Goal: Book appointment/travel/reservation

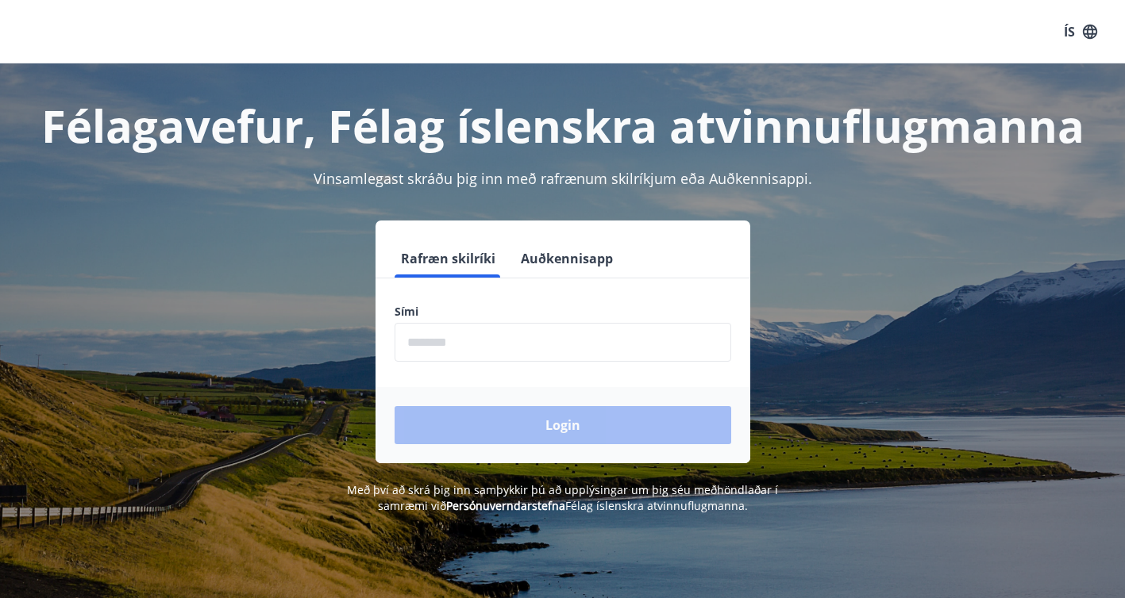
click at [467, 351] on input "phone" at bounding box center [562, 342] width 337 height 39
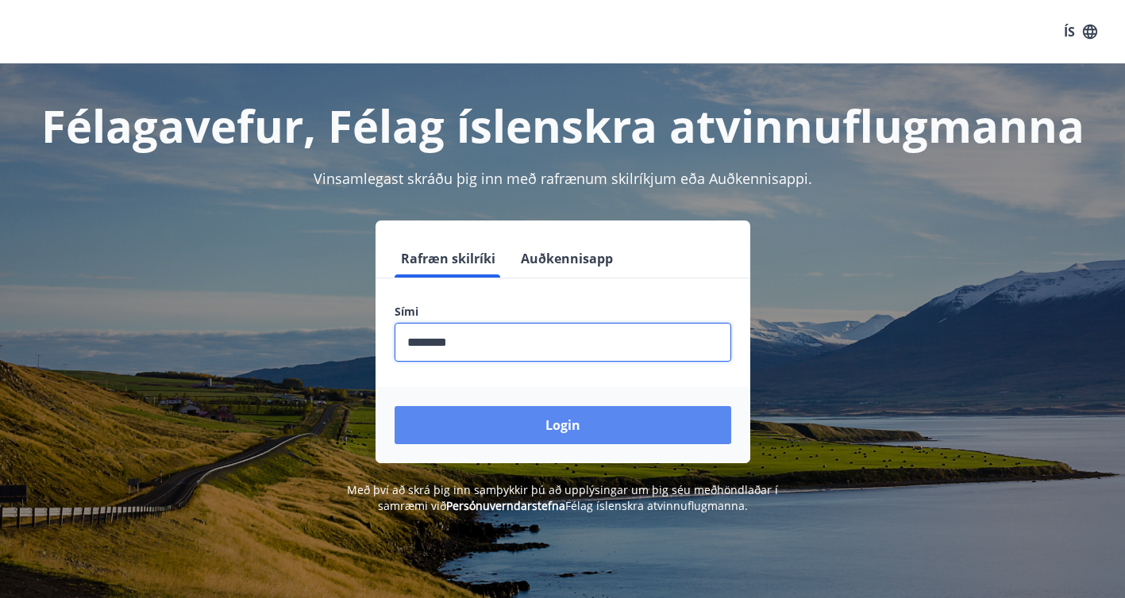
type input "********"
click at [451, 424] on button "Login" at bounding box center [562, 425] width 337 height 38
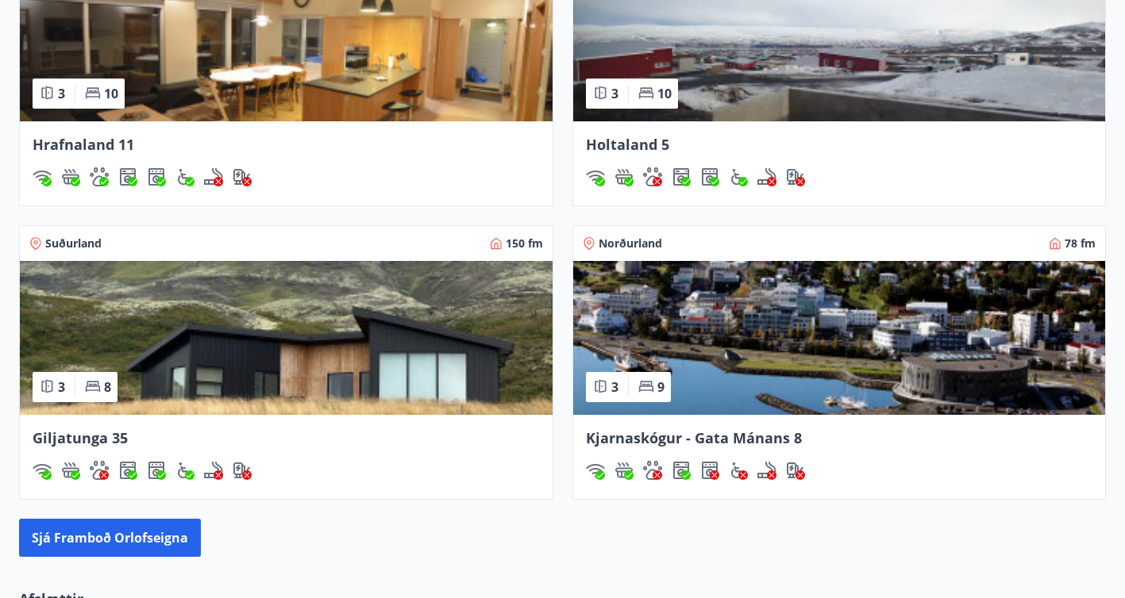
scroll to position [1257, 0]
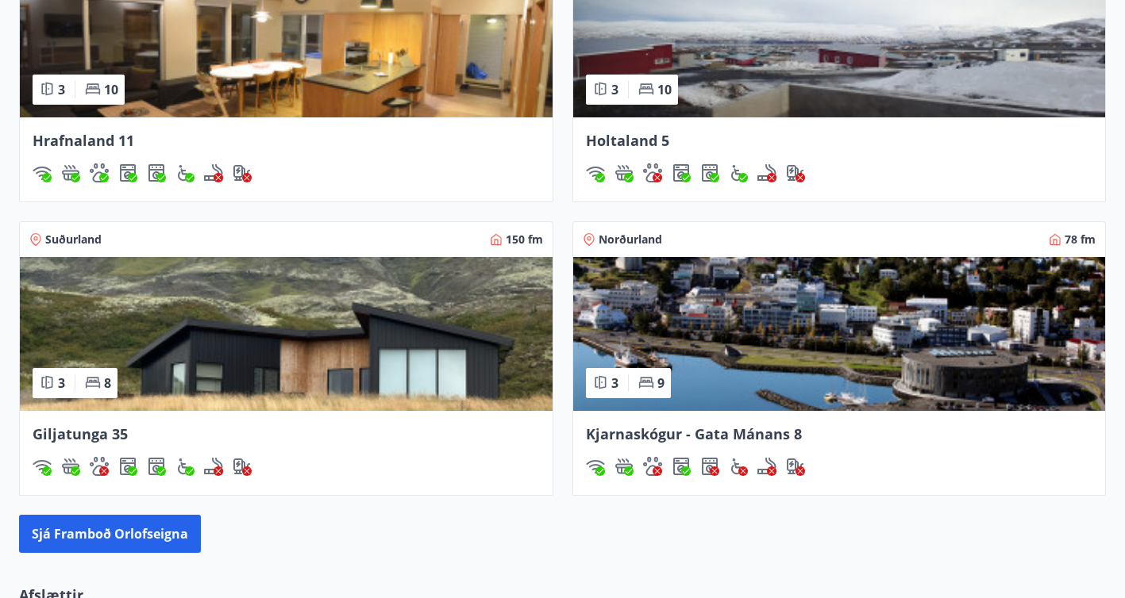
click at [374, 339] on img at bounding box center [286, 334] width 533 height 154
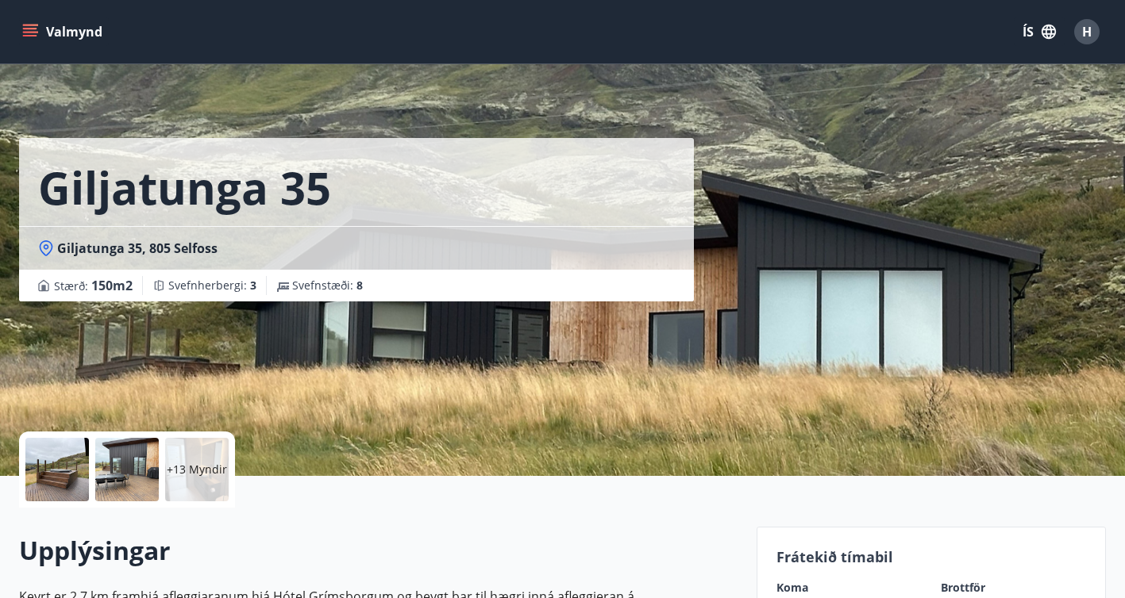
click at [32, 34] on icon "menu" at bounding box center [30, 32] width 16 height 16
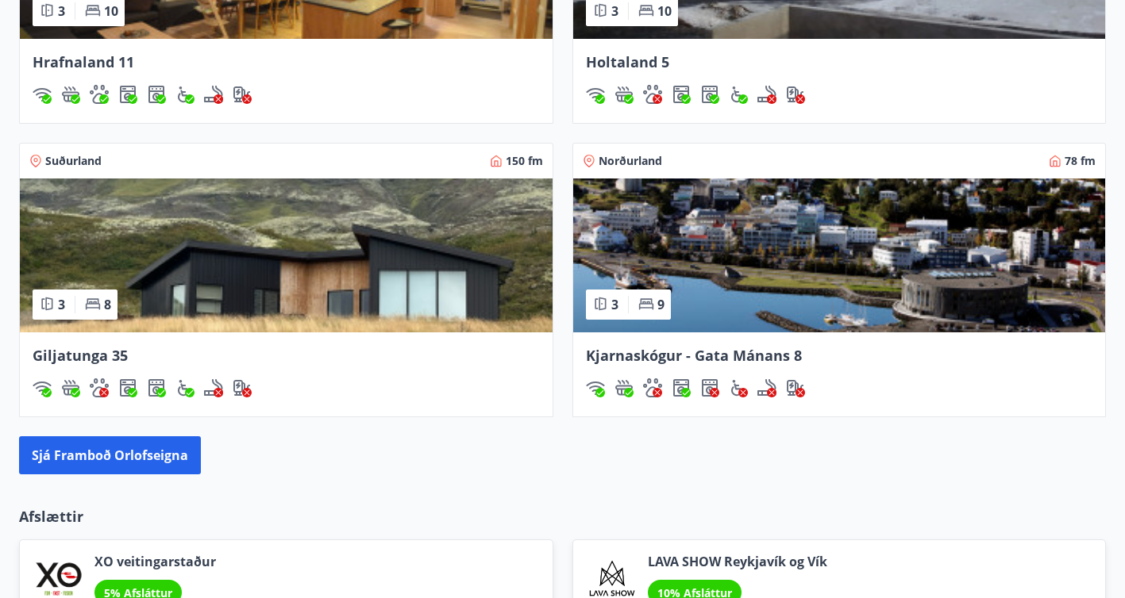
scroll to position [1337, 0]
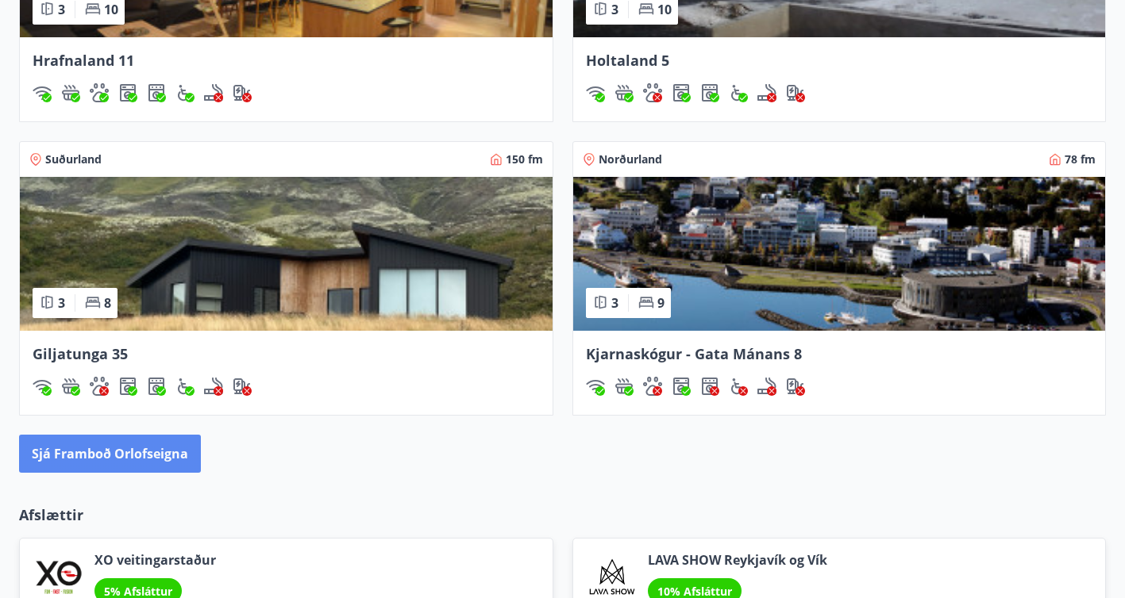
click at [160, 456] on button "Sjá framboð orlofseigna" at bounding box center [110, 454] width 182 height 38
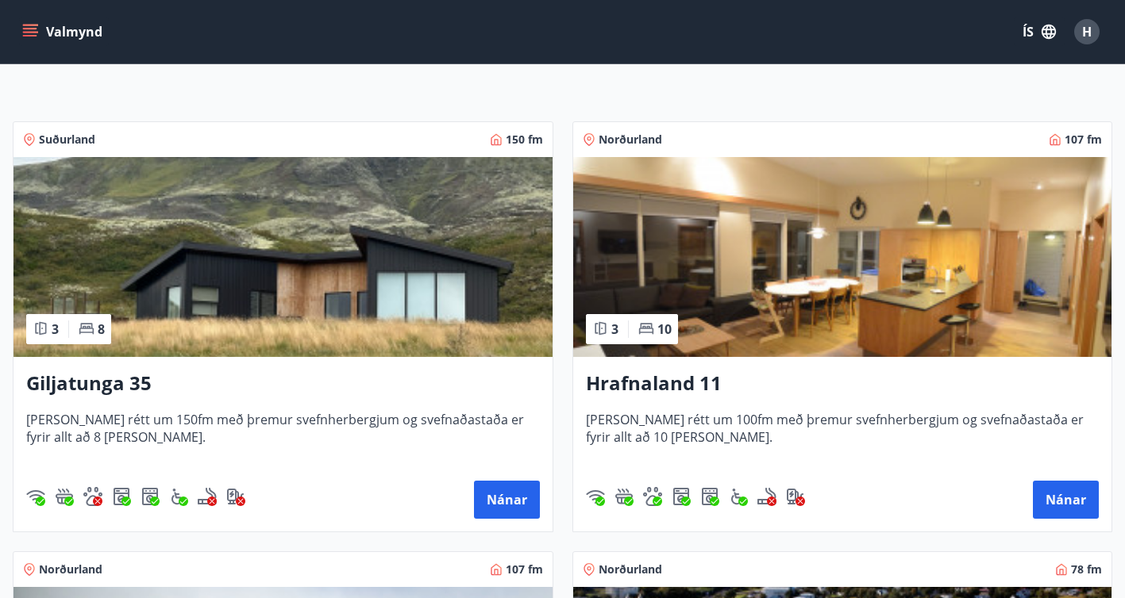
scroll to position [229, 0]
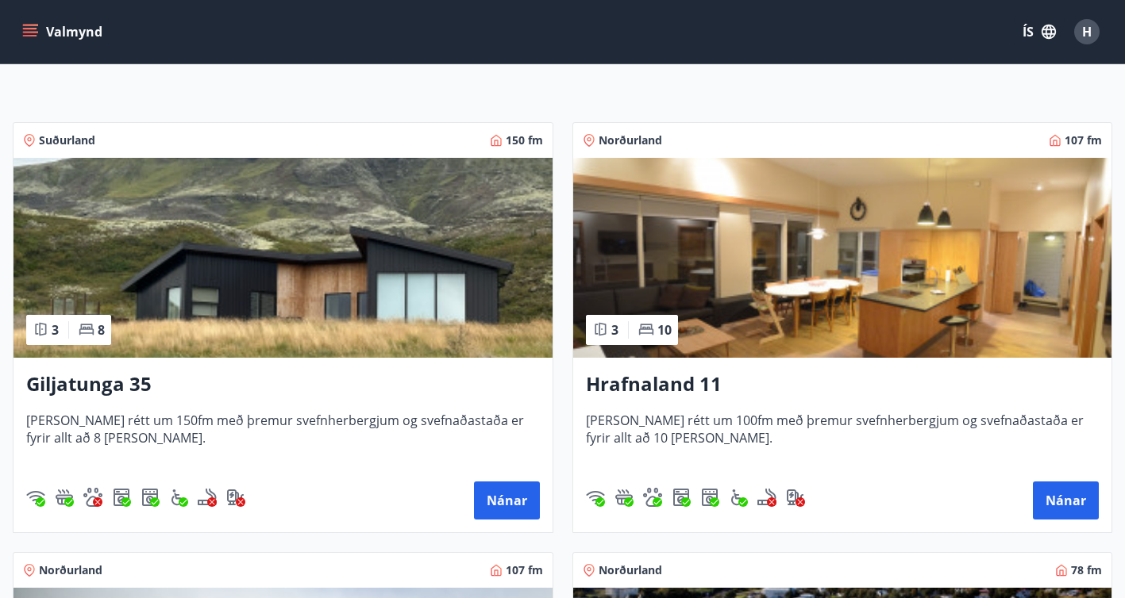
click at [388, 237] on img at bounding box center [282, 258] width 539 height 200
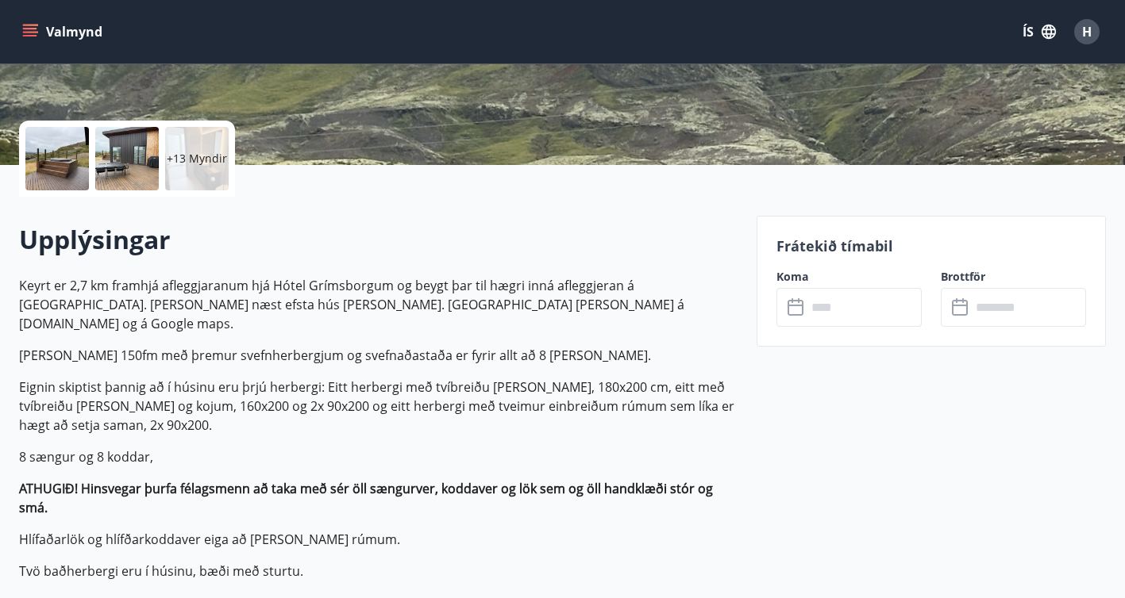
scroll to position [316, 0]
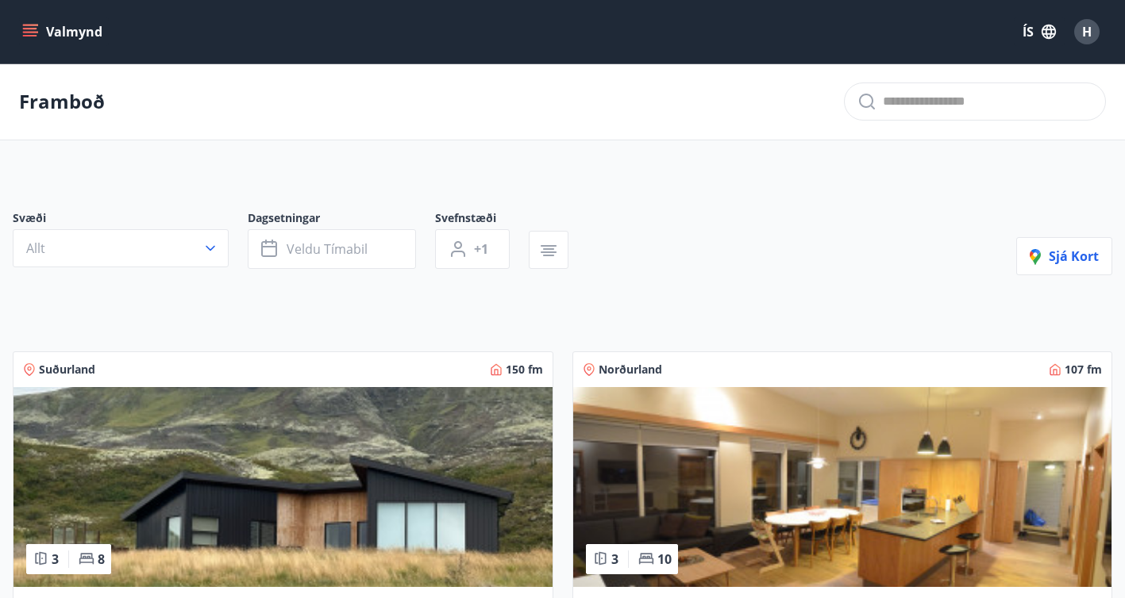
click at [33, 33] on icon "menu" at bounding box center [30, 32] width 16 height 16
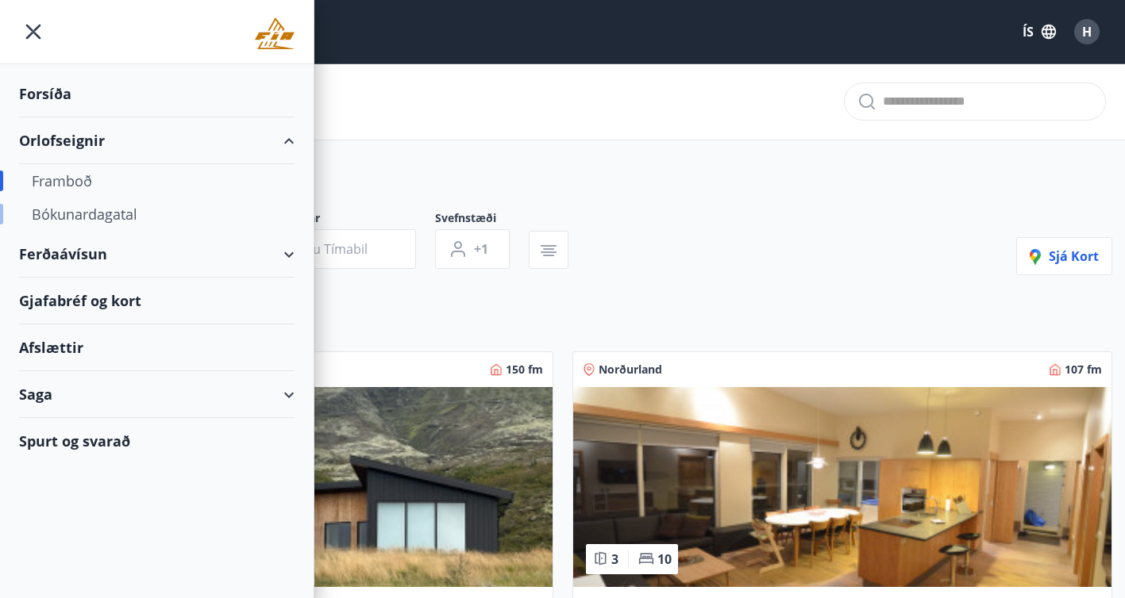
click at [57, 217] on div "Bókunardagatal" at bounding box center [157, 214] width 250 height 33
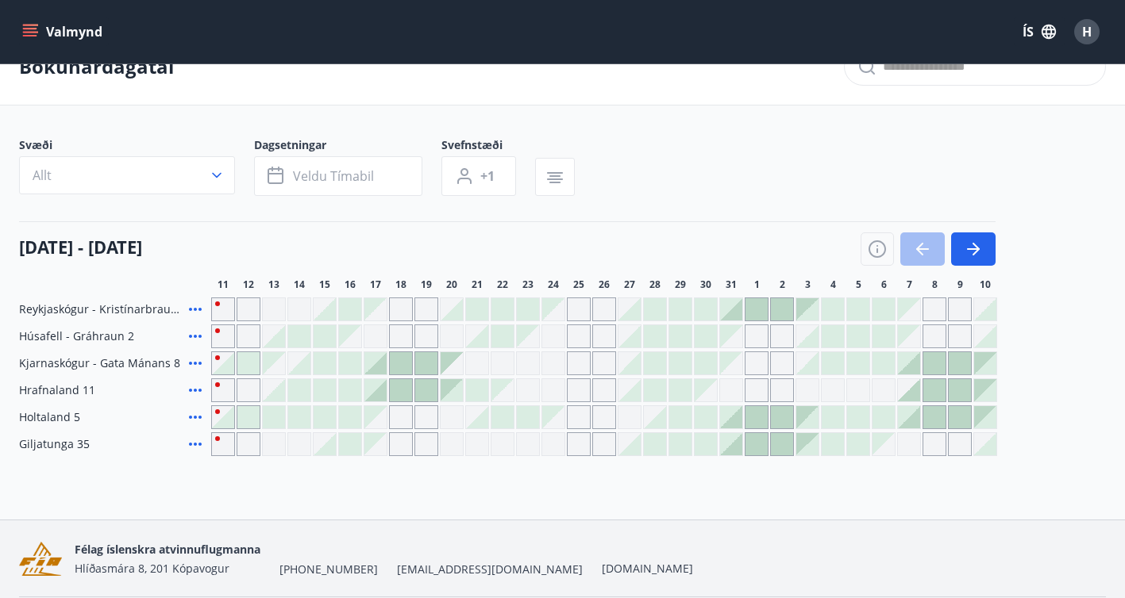
scroll to position [40, 0]
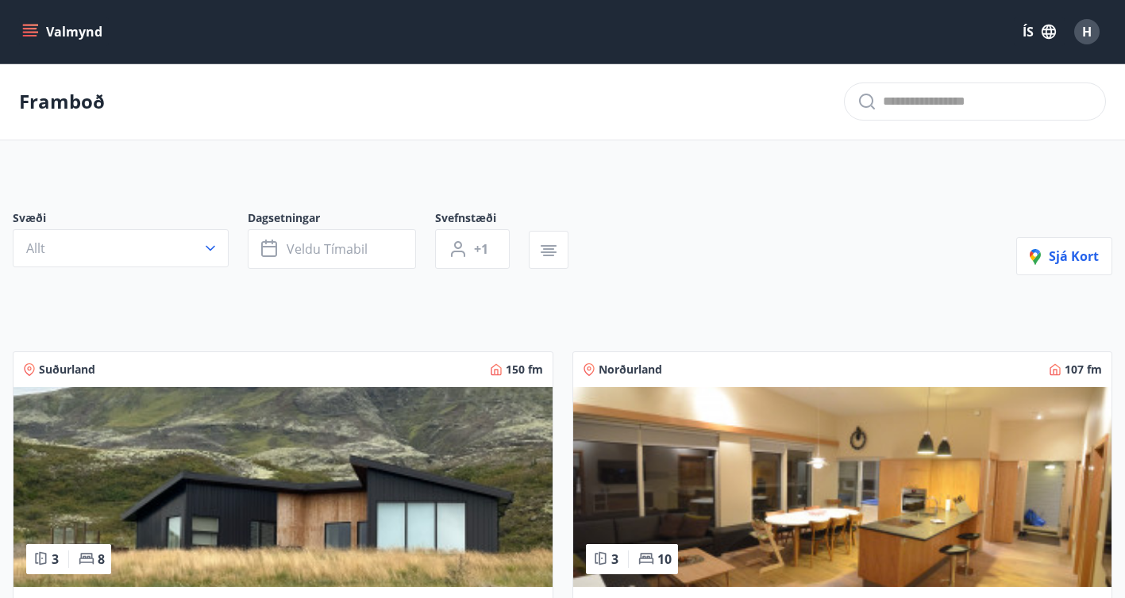
click at [32, 29] on icon "menu" at bounding box center [30, 29] width 14 height 2
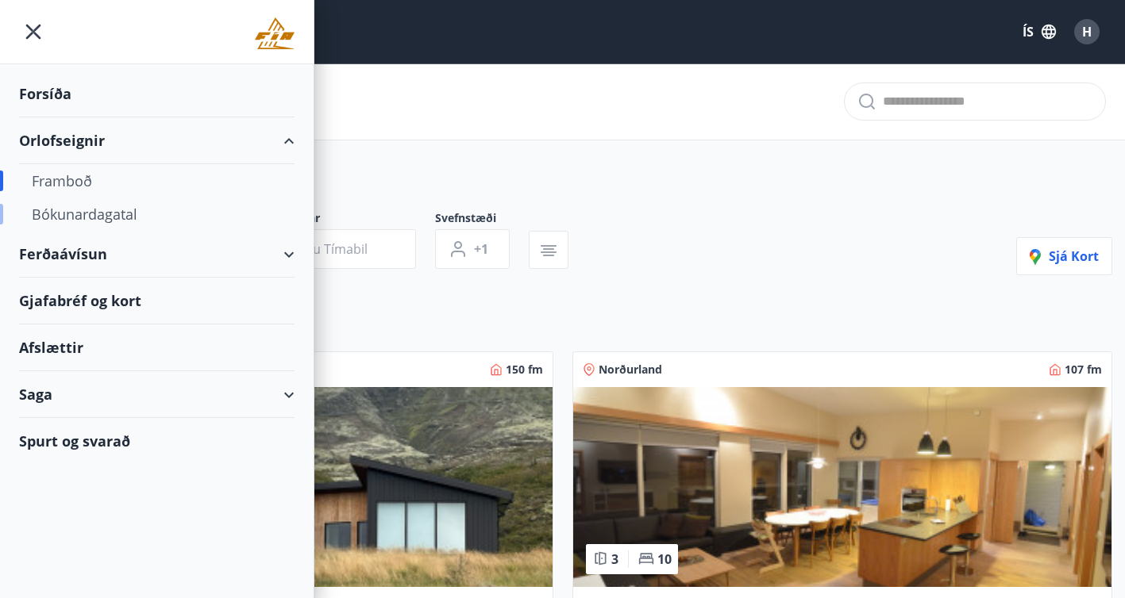
click at [63, 213] on div "Bókunardagatal" at bounding box center [157, 214] width 250 height 33
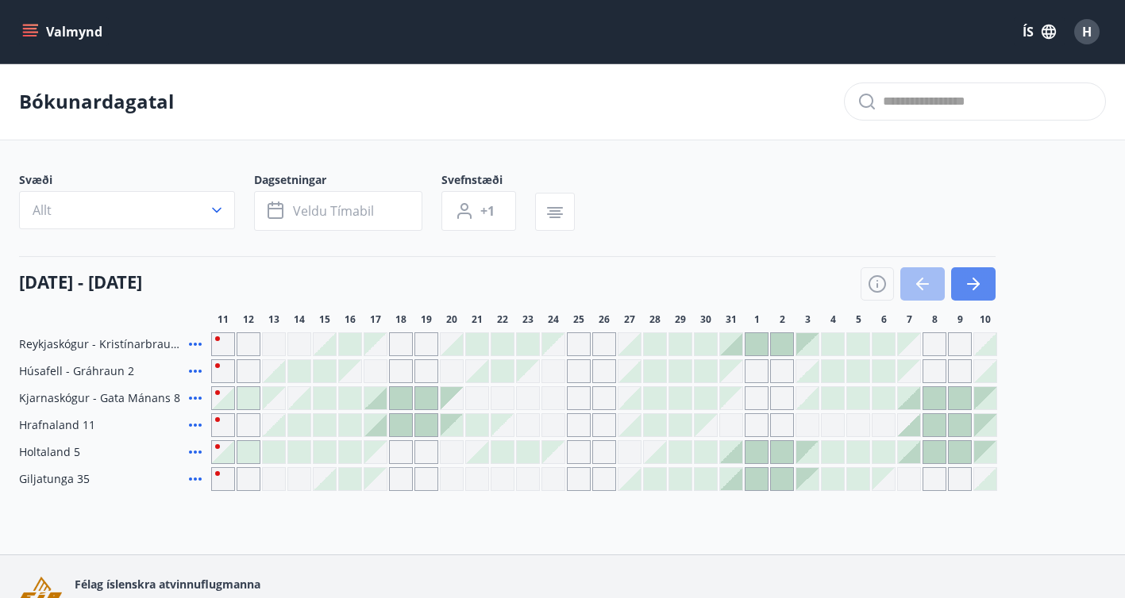
click at [979, 282] on icon "button" at bounding box center [973, 284] width 19 height 19
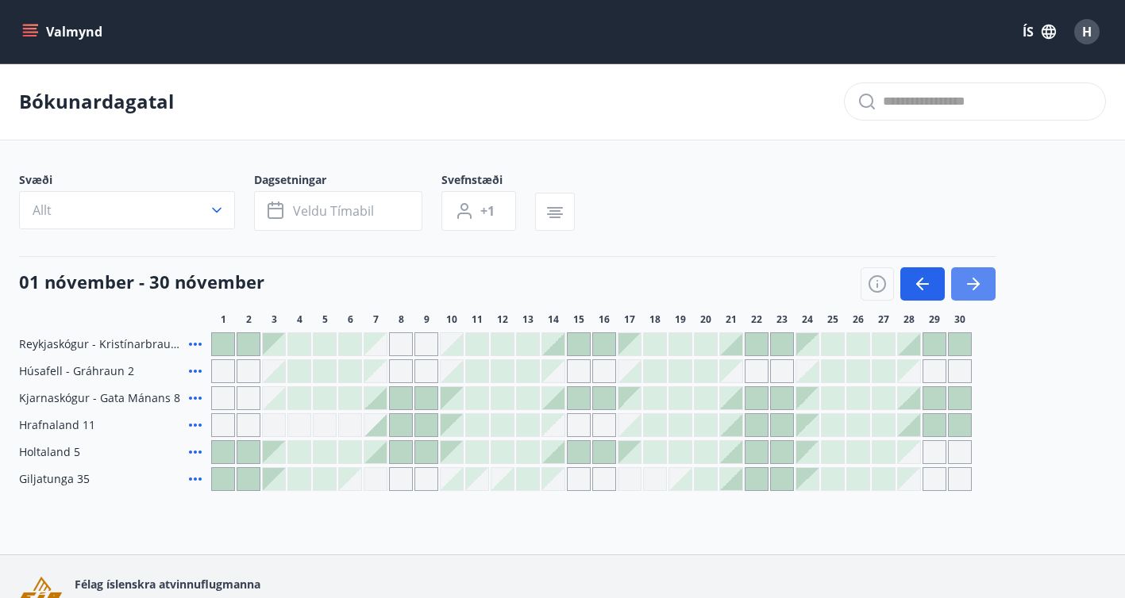
click at [979, 282] on icon "button" at bounding box center [973, 284] width 19 height 19
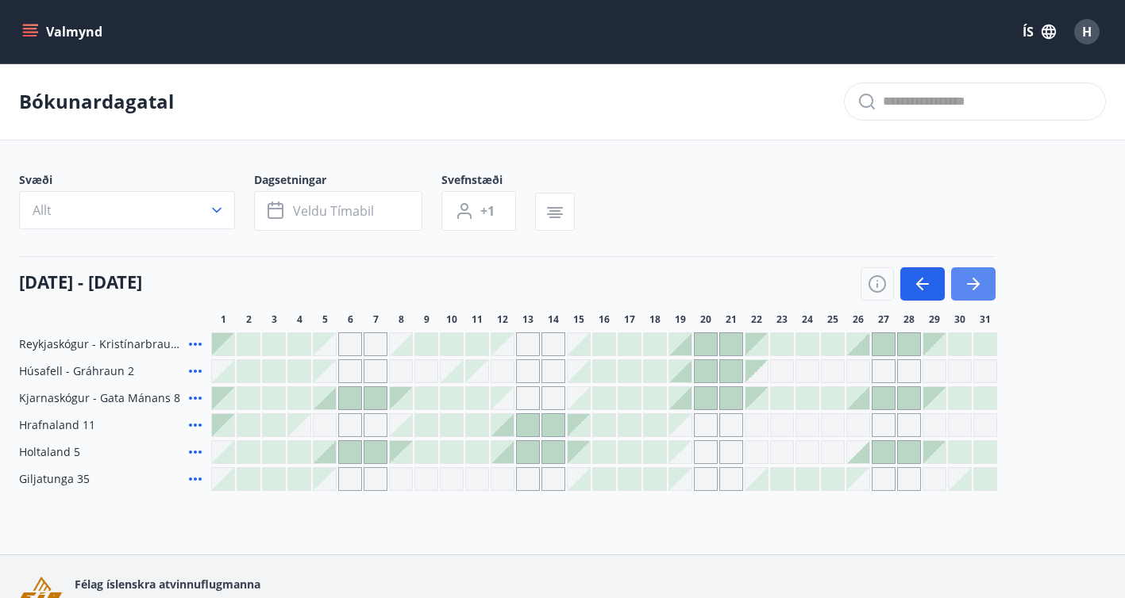
click at [979, 282] on icon "button" at bounding box center [973, 284] width 19 height 19
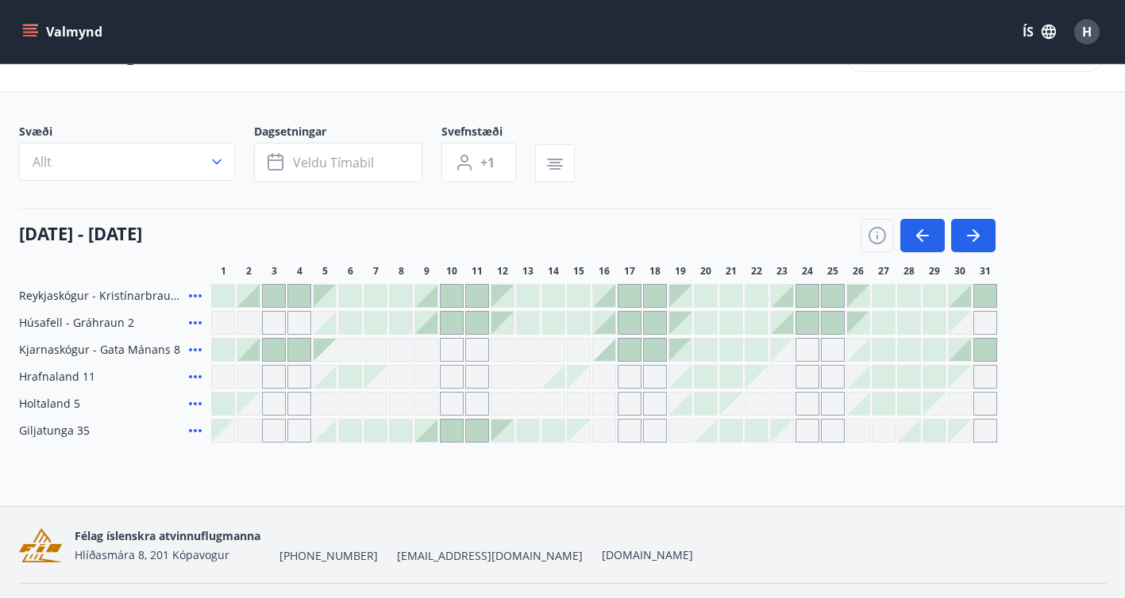
scroll to position [53, 0]
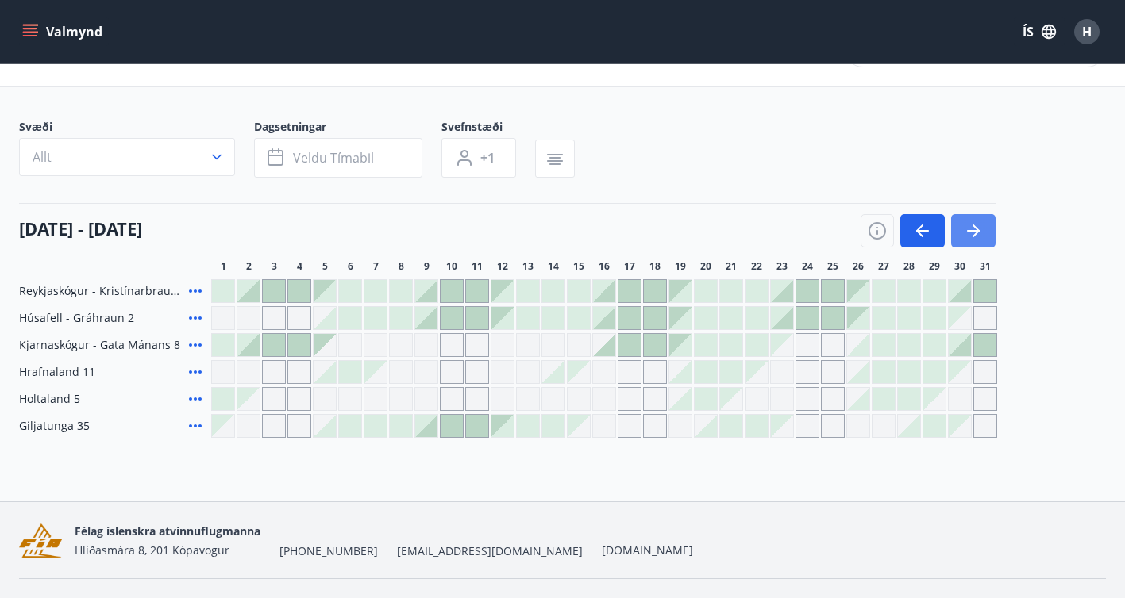
click at [990, 218] on button "button" at bounding box center [973, 230] width 44 height 33
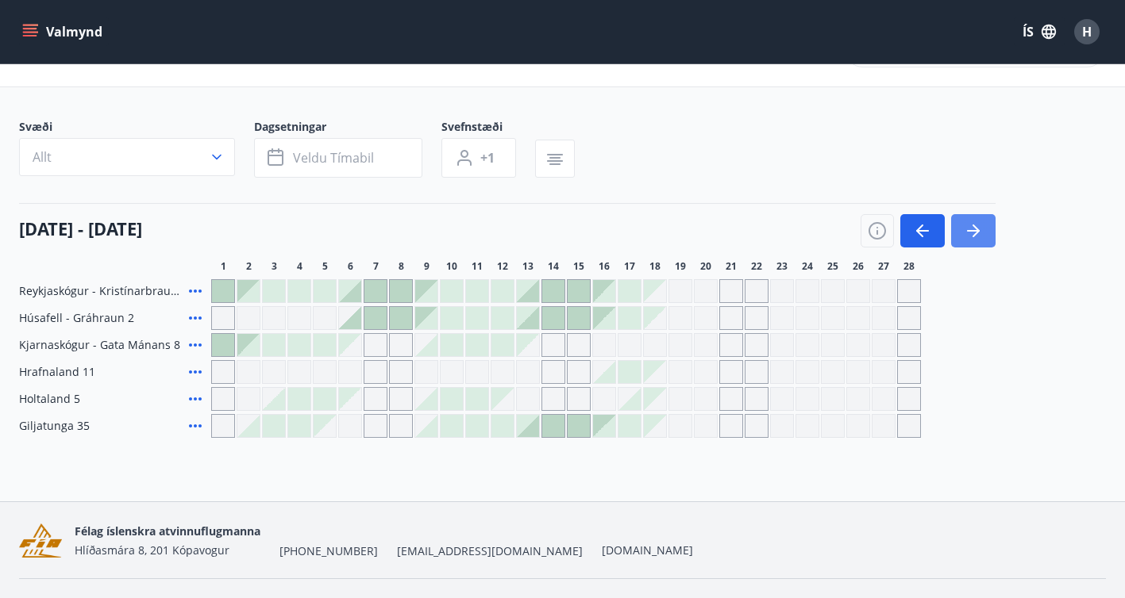
click at [985, 220] on button "button" at bounding box center [973, 230] width 44 height 33
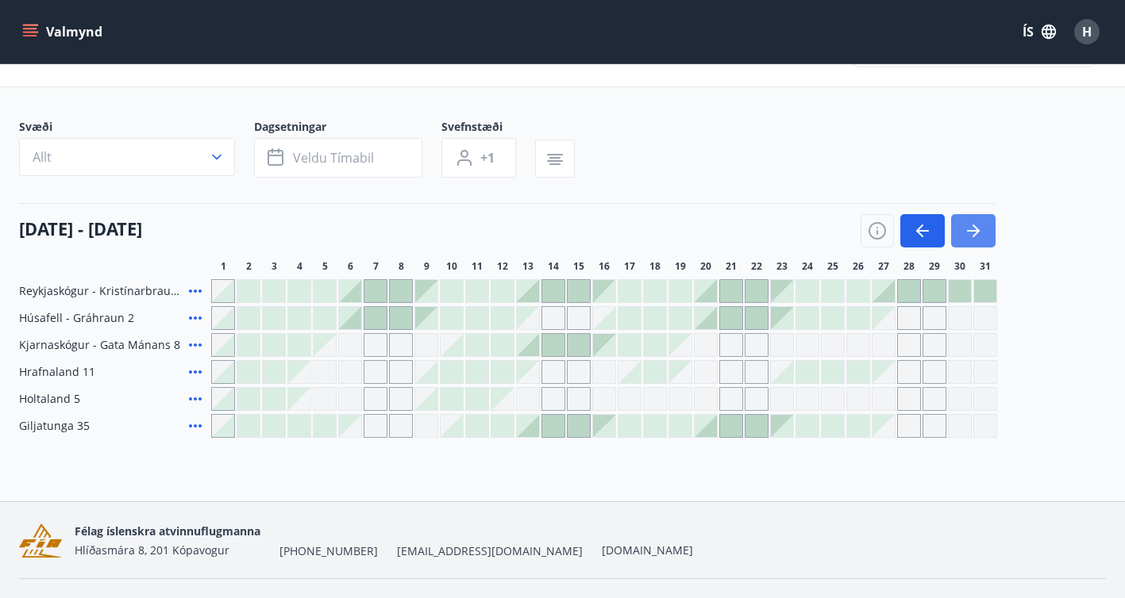
click at [977, 223] on icon "button" at bounding box center [973, 230] width 19 height 19
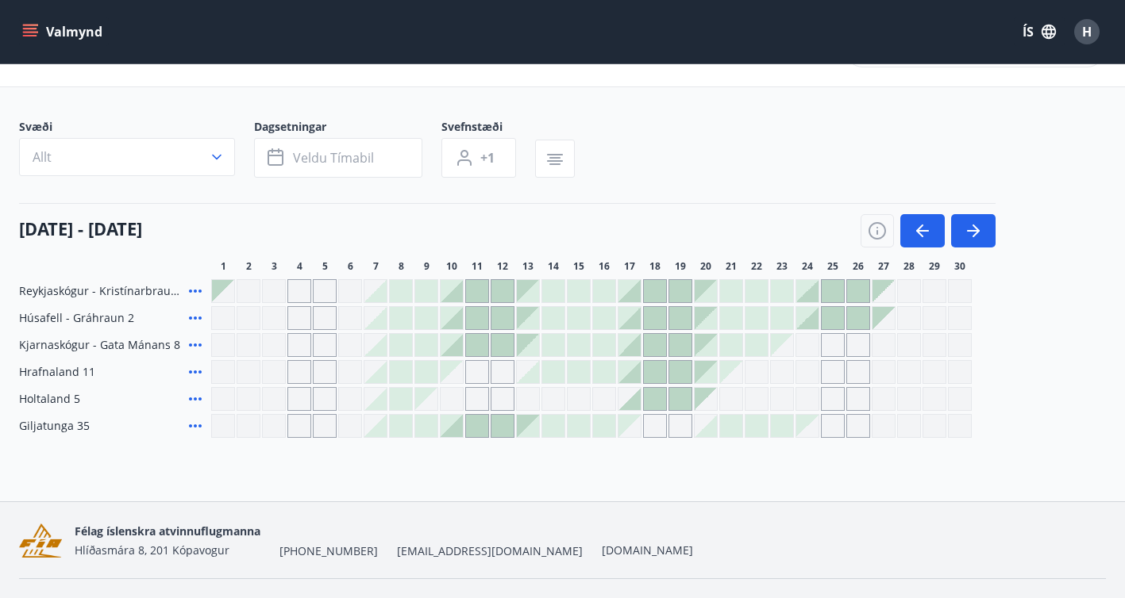
click at [659, 430] on div "Gráir dagar eru ekki bókanlegir" at bounding box center [655, 426] width 24 height 24
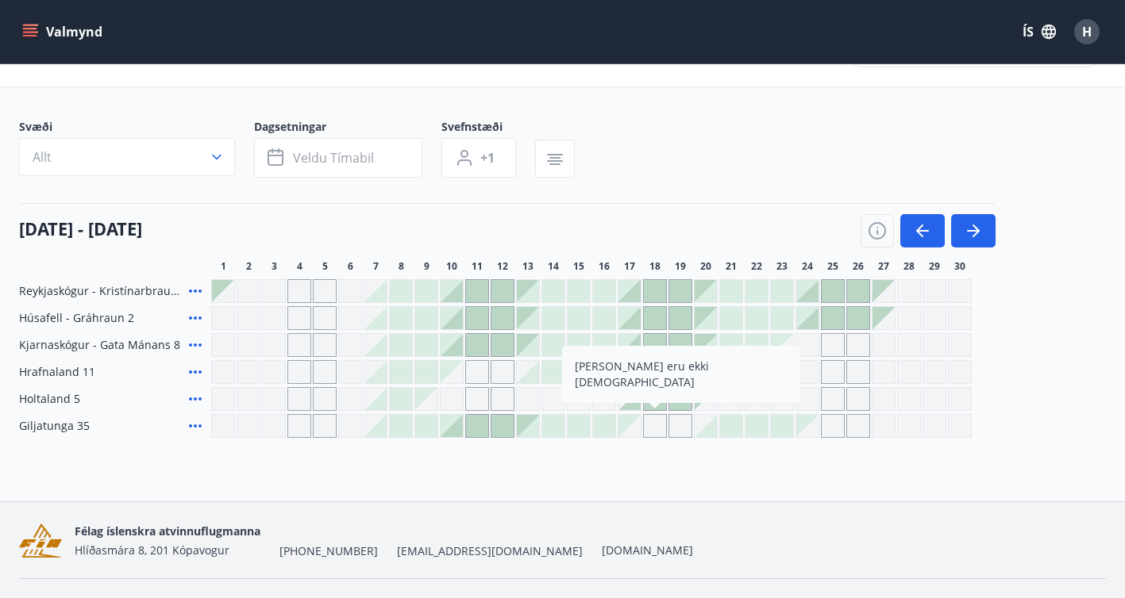
click at [482, 424] on div at bounding box center [477, 426] width 22 height 22
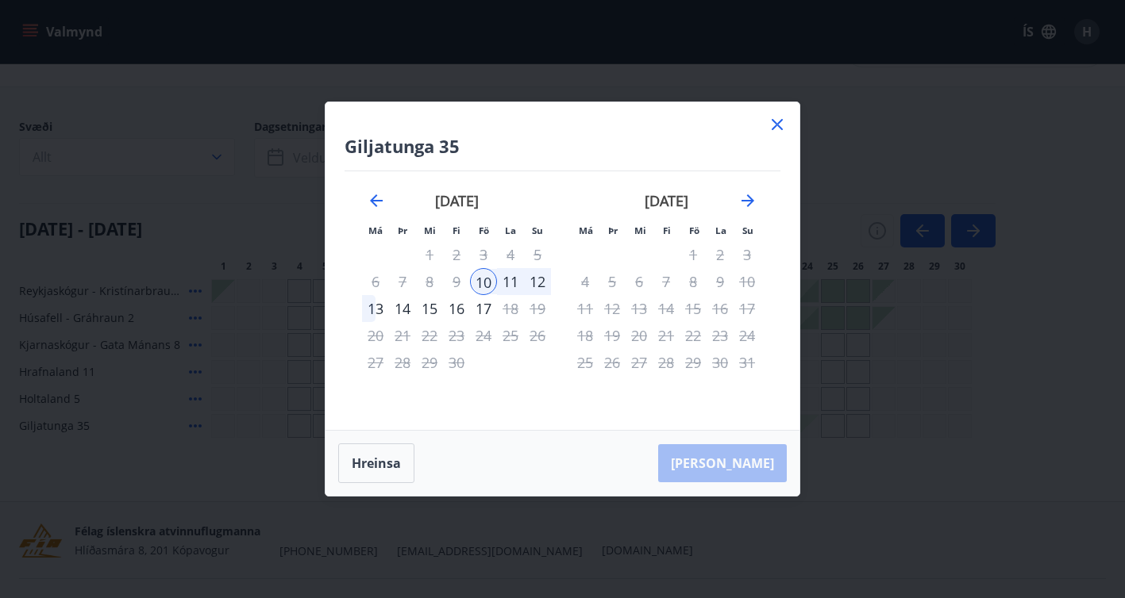
click at [780, 121] on icon at bounding box center [776, 124] width 11 height 11
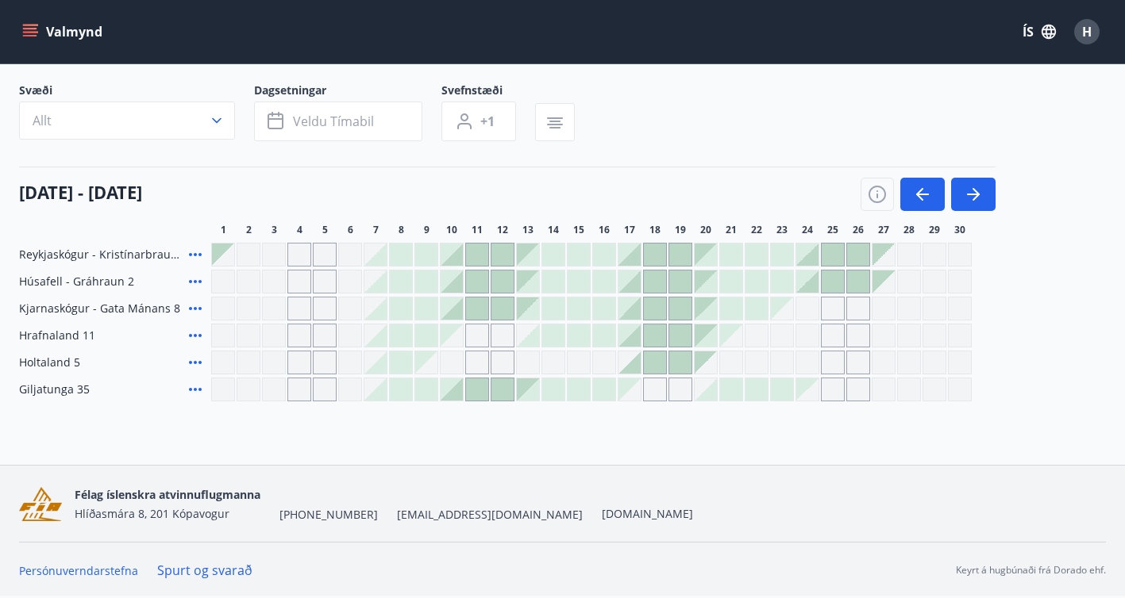
scroll to position [90, 0]
click at [931, 196] on icon "button" at bounding box center [922, 194] width 19 height 19
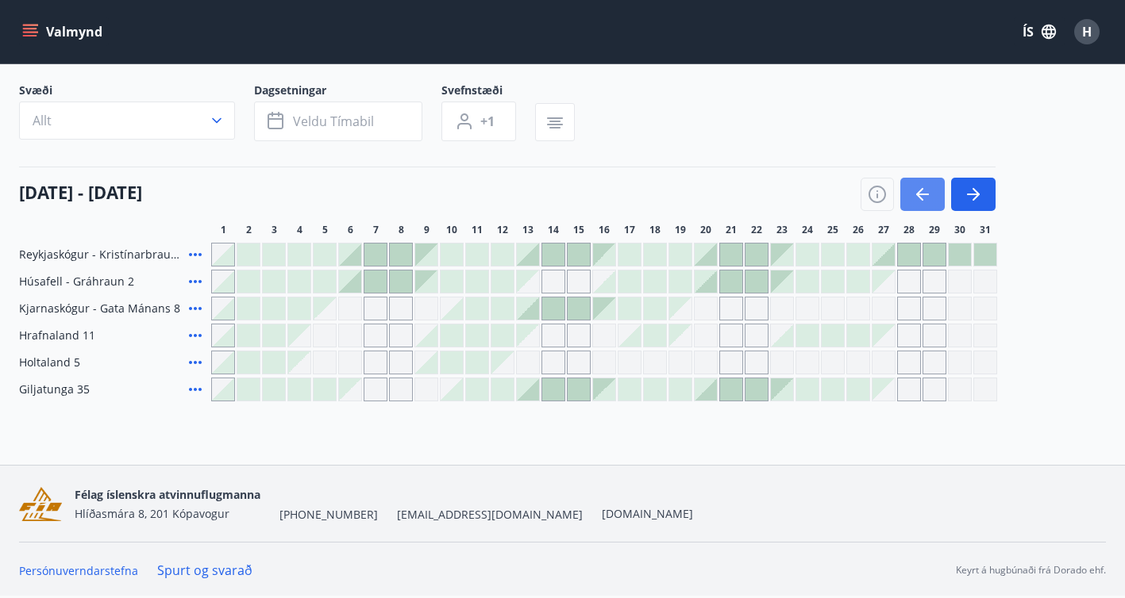
click at [931, 196] on icon "button" at bounding box center [922, 194] width 19 height 19
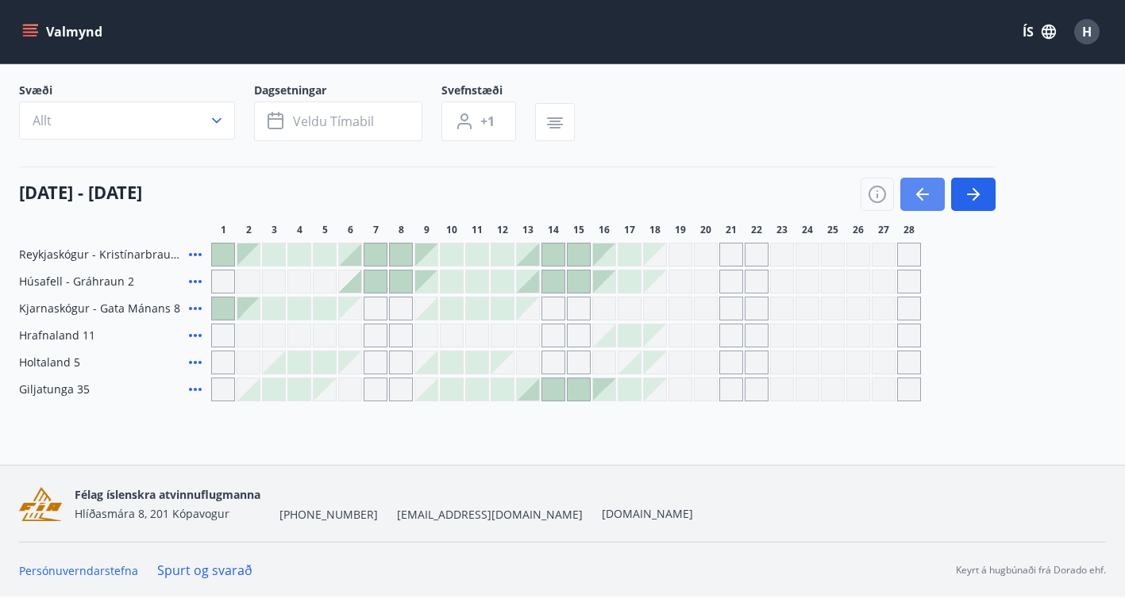
click at [931, 196] on icon "button" at bounding box center [922, 194] width 19 height 19
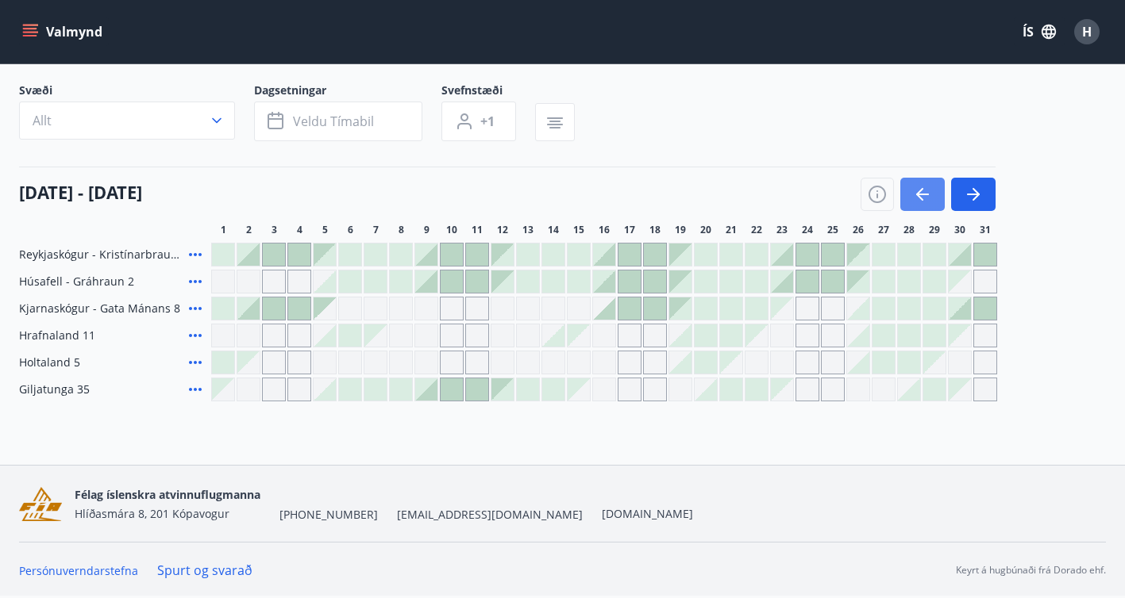
click at [931, 196] on icon "button" at bounding box center [922, 194] width 19 height 19
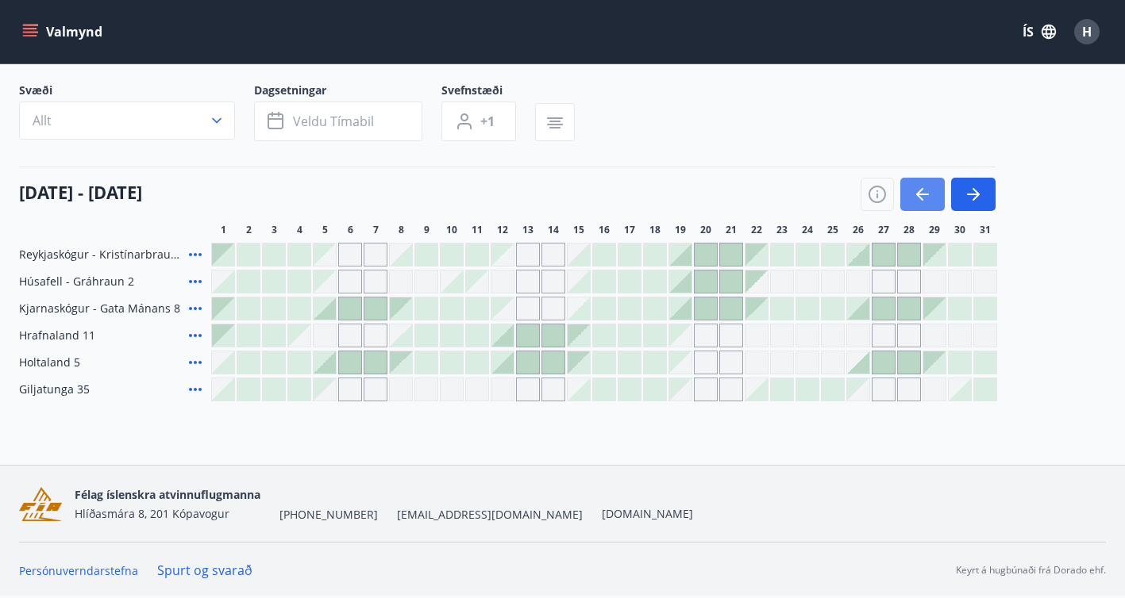
click at [931, 196] on icon "button" at bounding box center [922, 194] width 19 height 19
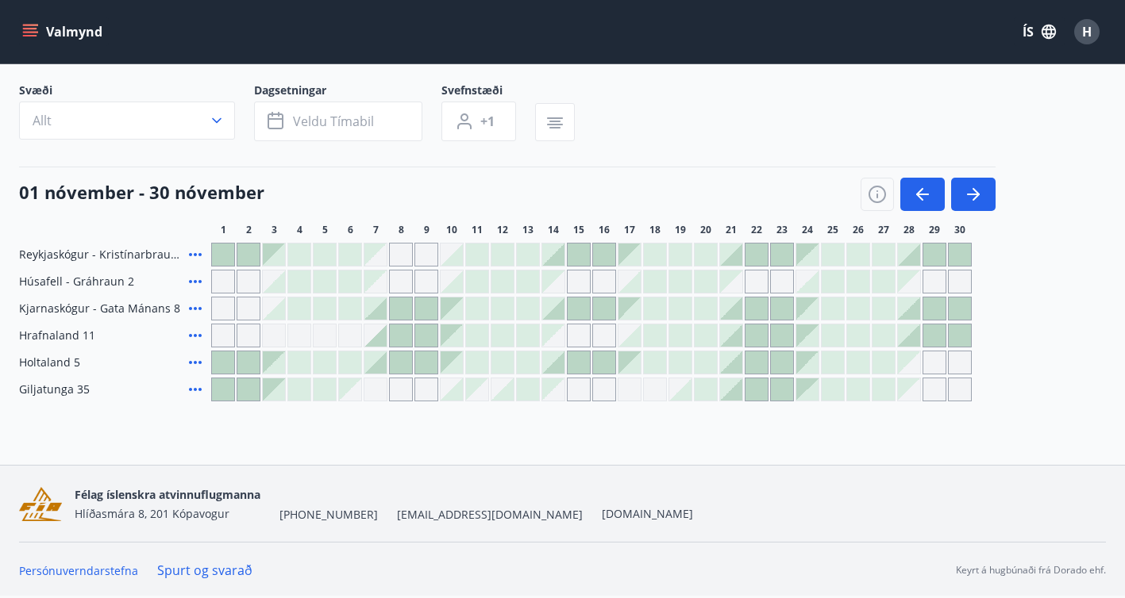
click at [755, 393] on div at bounding box center [756, 390] width 22 height 22
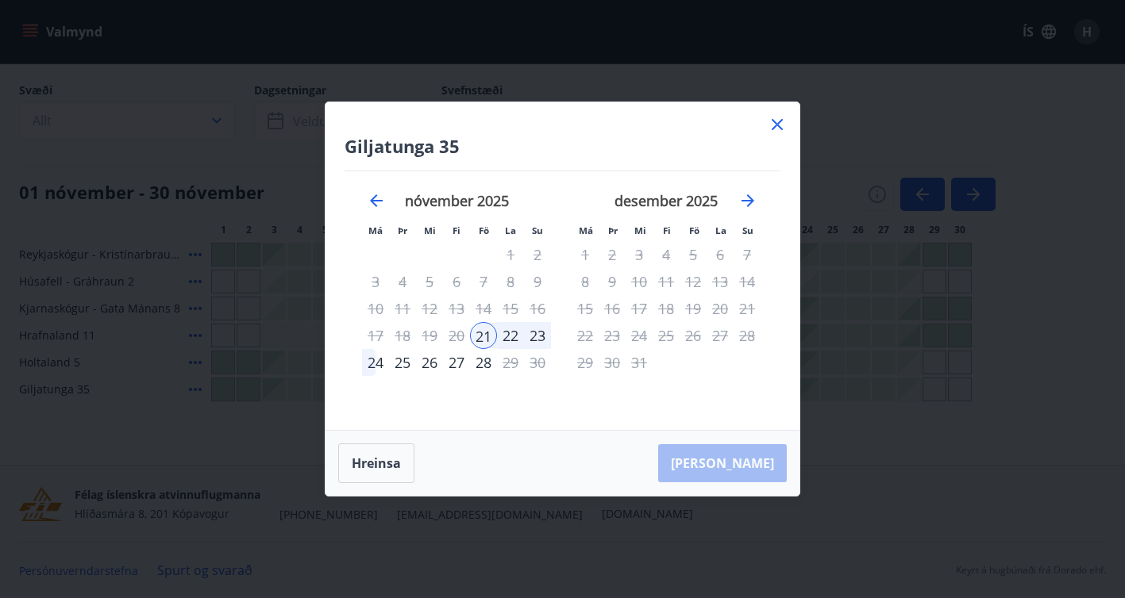
click at [541, 337] on div "23" at bounding box center [537, 335] width 27 height 27
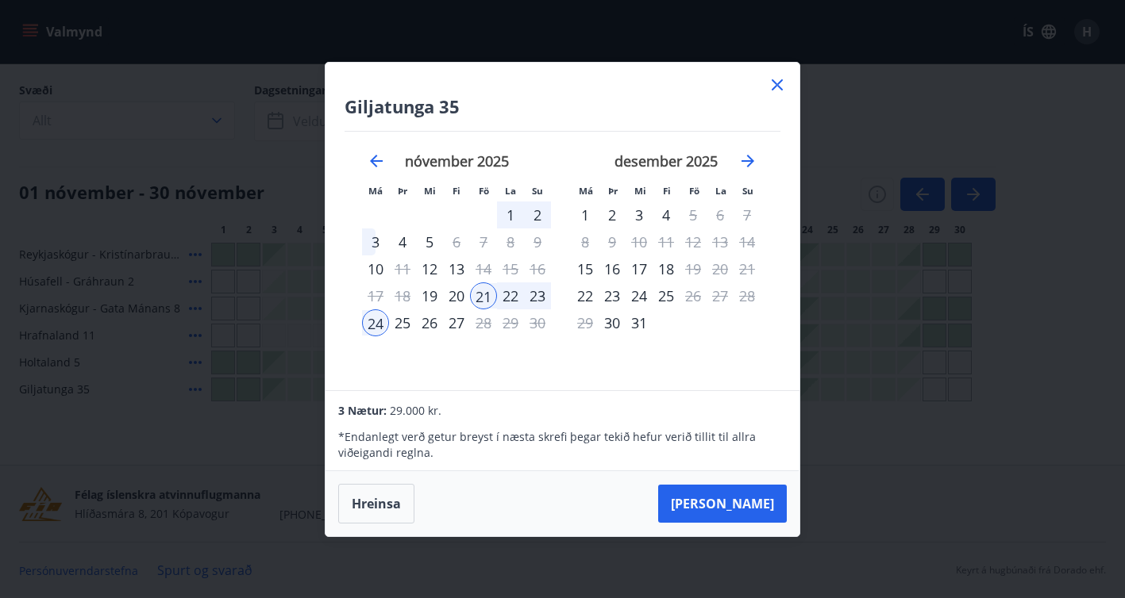
click at [776, 85] on icon at bounding box center [776, 84] width 11 height 11
